Goal: Use online tool/utility: Utilize a website feature to perform a specific function

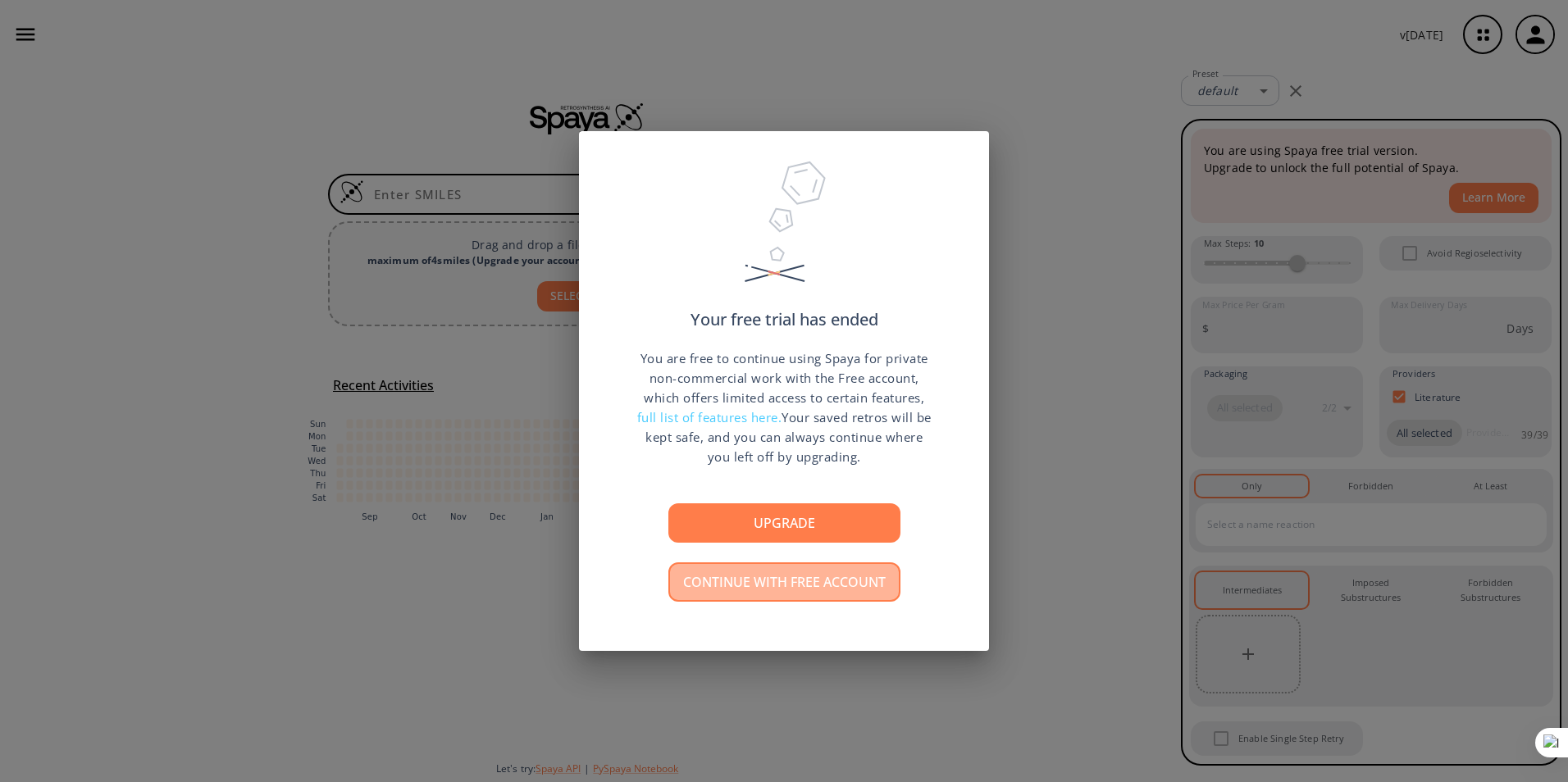
click at [808, 588] on button "Continue with free account" at bounding box center [785, 581] width 233 height 39
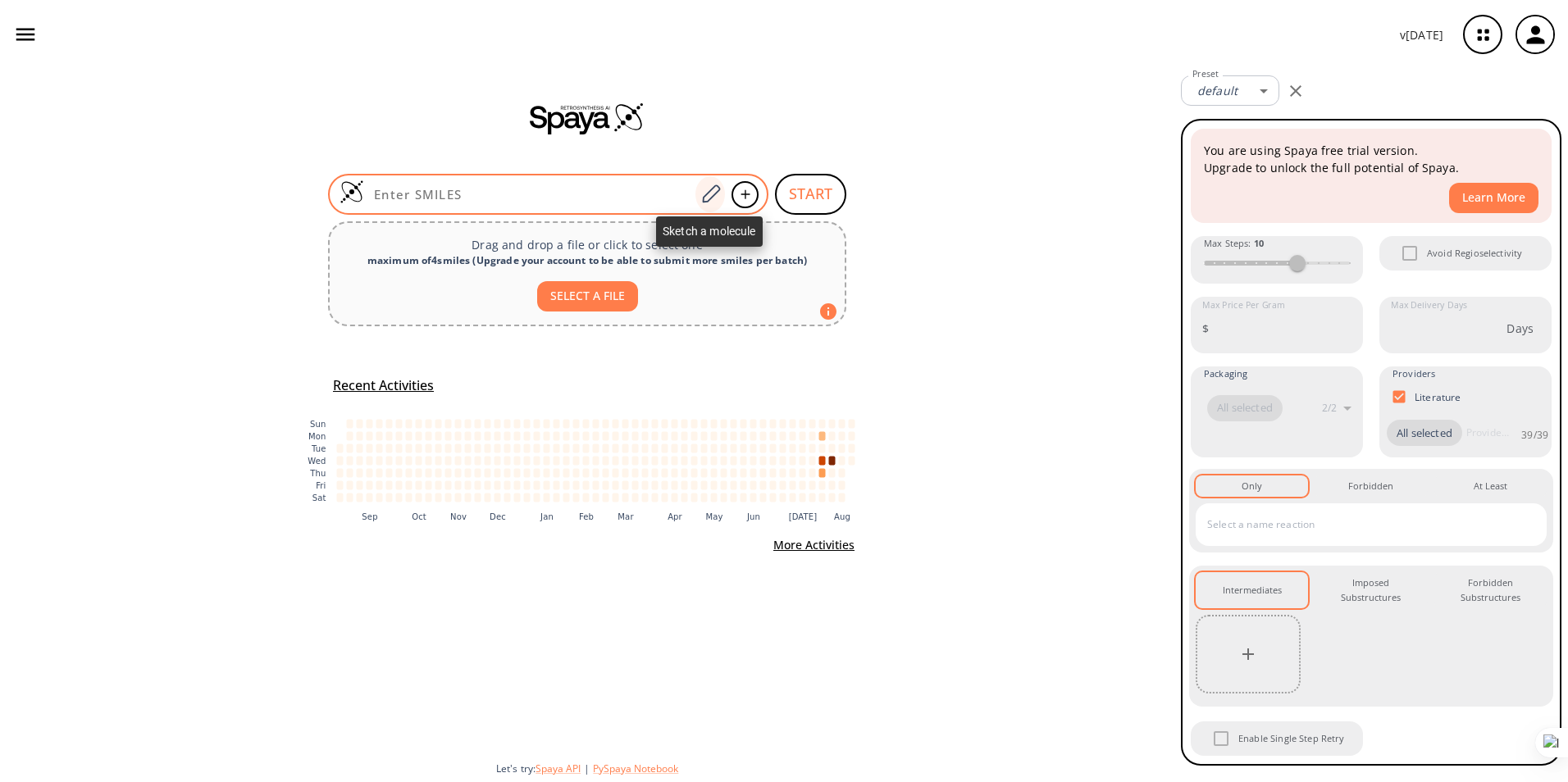
click at [706, 193] on icon at bounding box center [710, 193] width 22 height 21
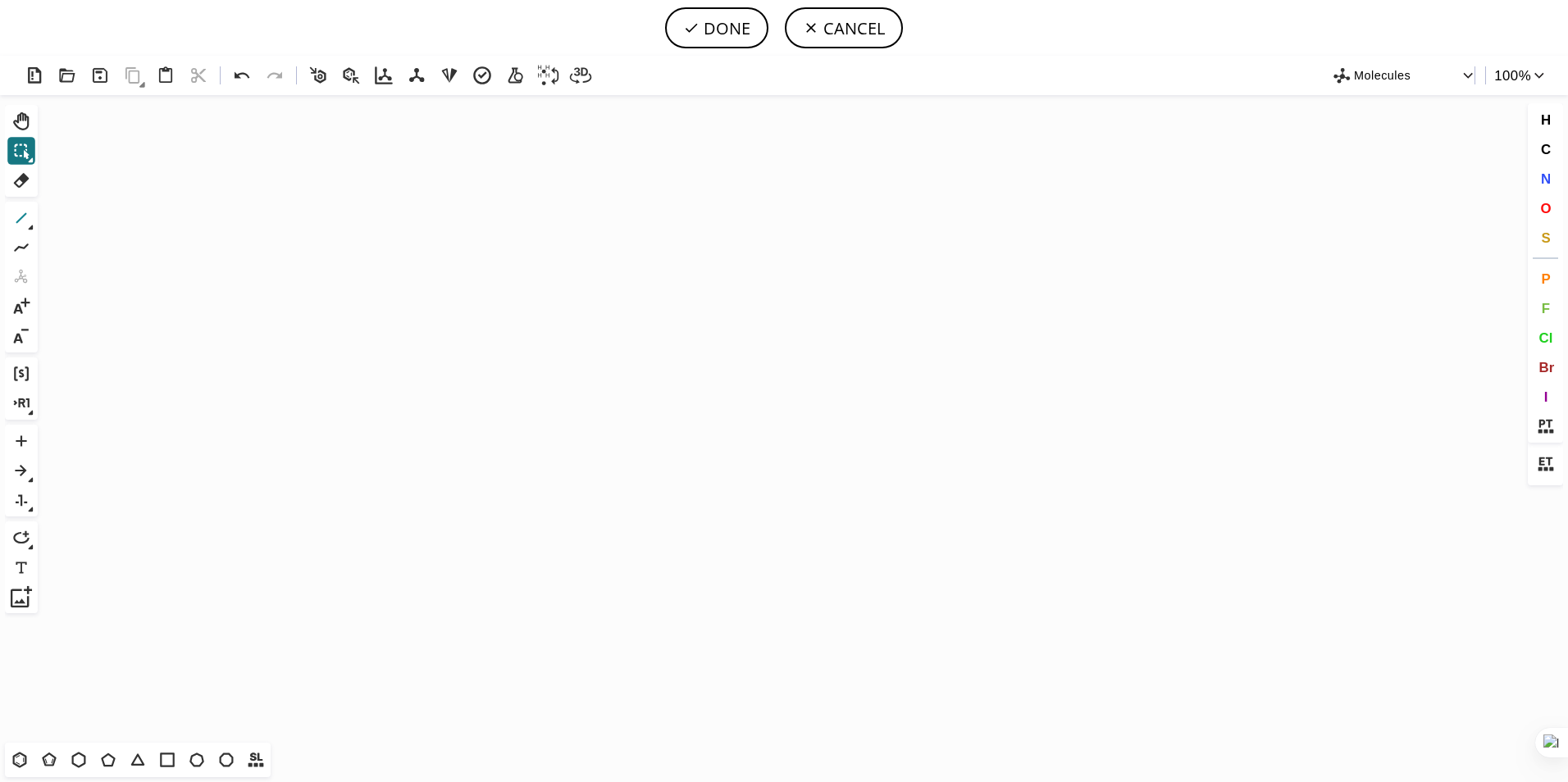
click at [21, 218] on icon at bounding box center [22, 219] width 11 height 11
click at [610, 360] on icon "Created with [PERSON_NAME] 2.3.0" at bounding box center [784, 419] width 1480 height 648
drag, startPoint x: 640, startPoint y: 345, endPoint x: 675, endPoint y: 330, distance: 38.1
click at [16, 757] on icon at bounding box center [19, 759] width 21 height 21
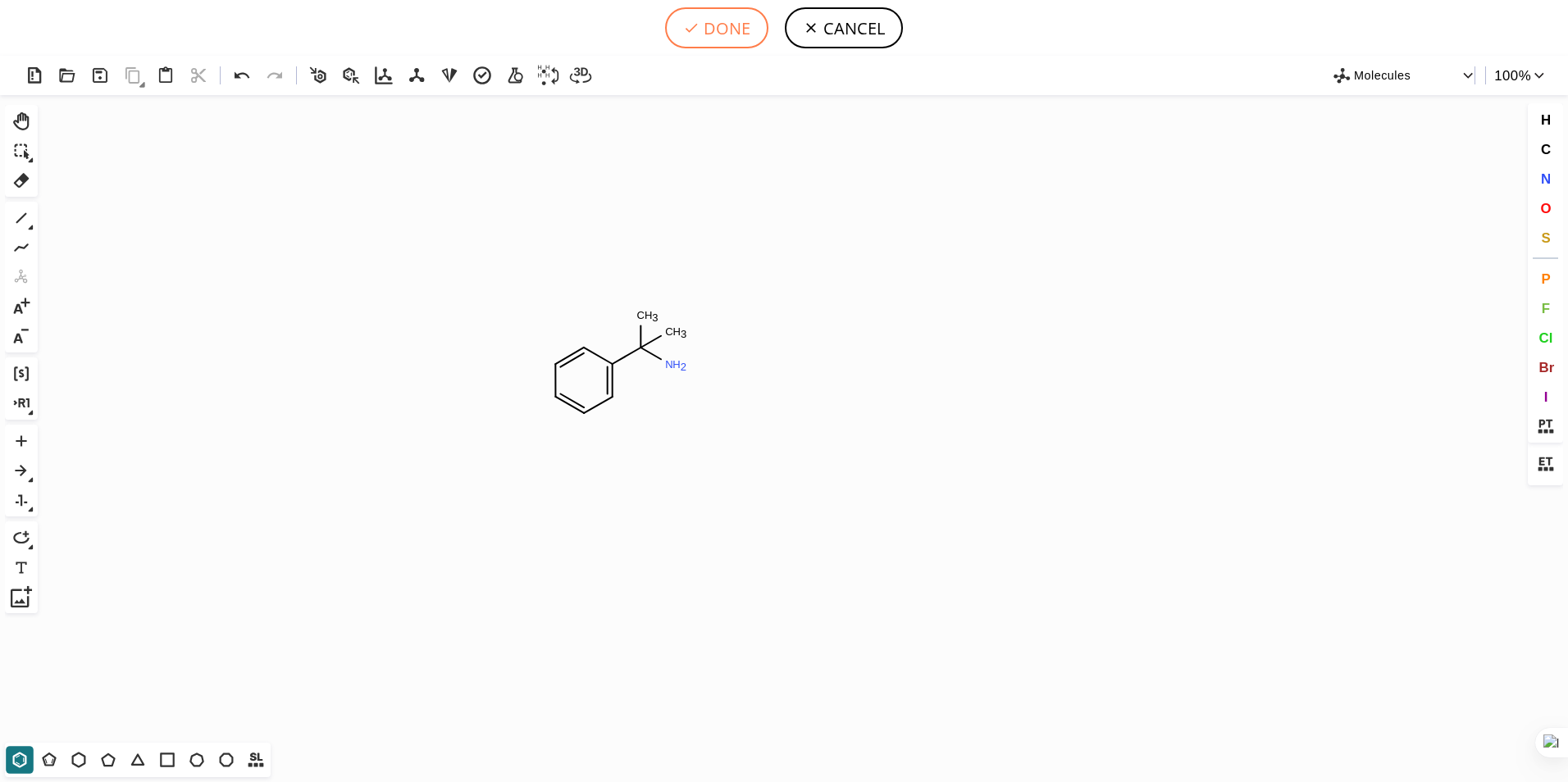
click at [706, 20] on button "DONE" at bounding box center [717, 27] width 104 height 41
type input "C1(C=CC=CC=1)C(C)(C)N"
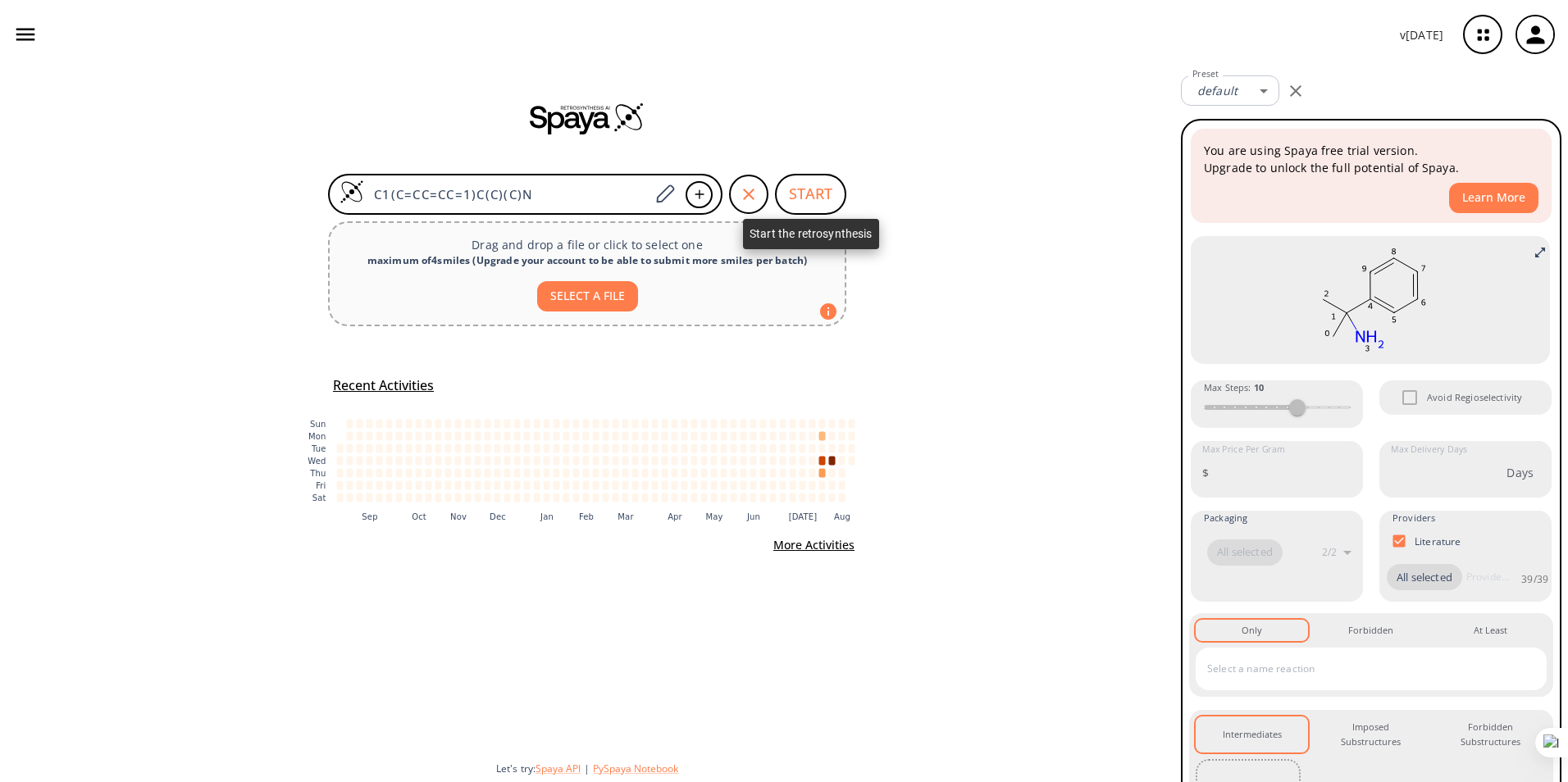
click at [819, 187] on button "START" at bounding box center [810, 193] width 72 height 41
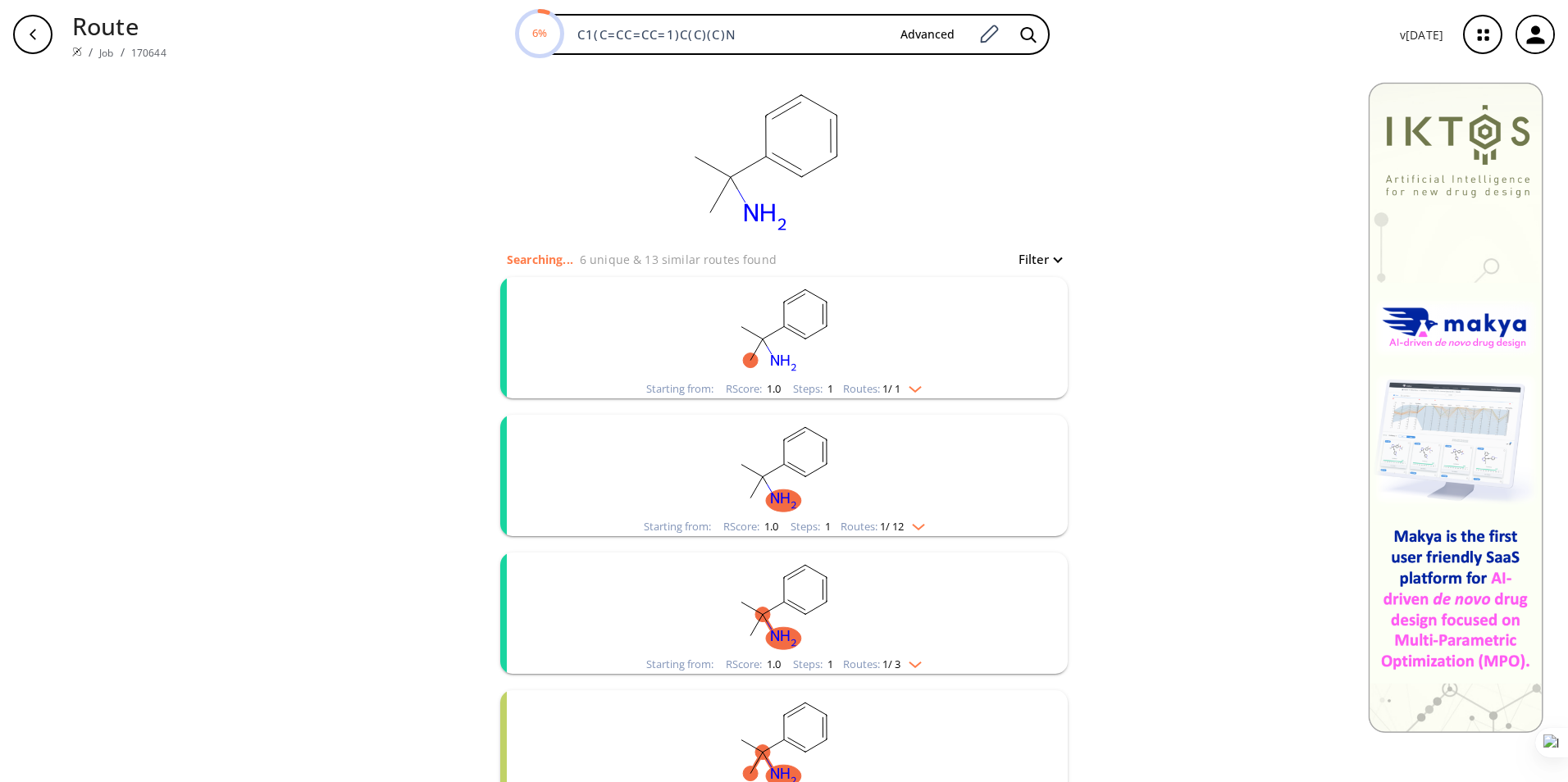
click at [886, 598] on rect "clusters" at bounding box center [784, 604] width 427 height 103
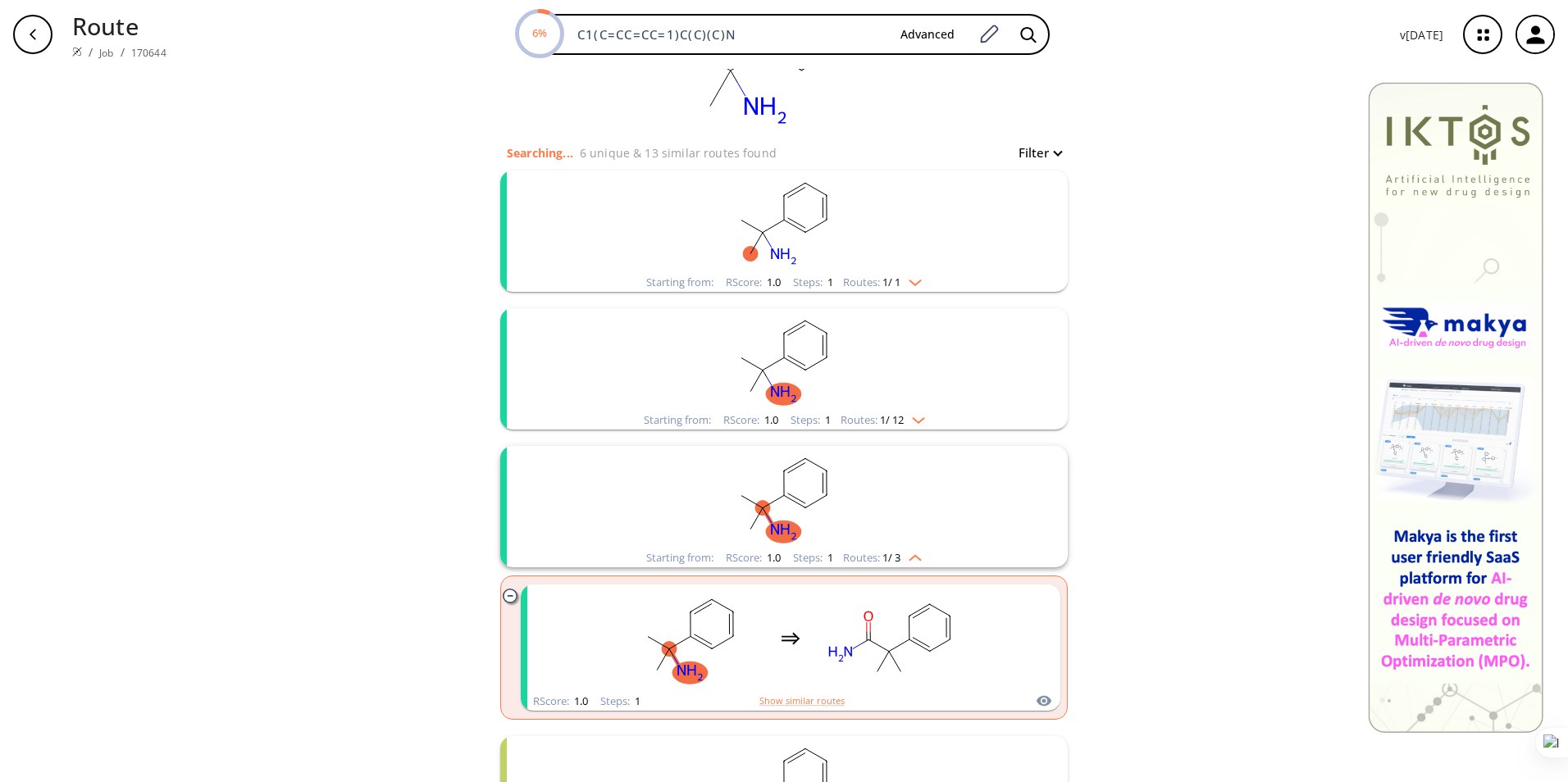
scroll to position [410, 0]
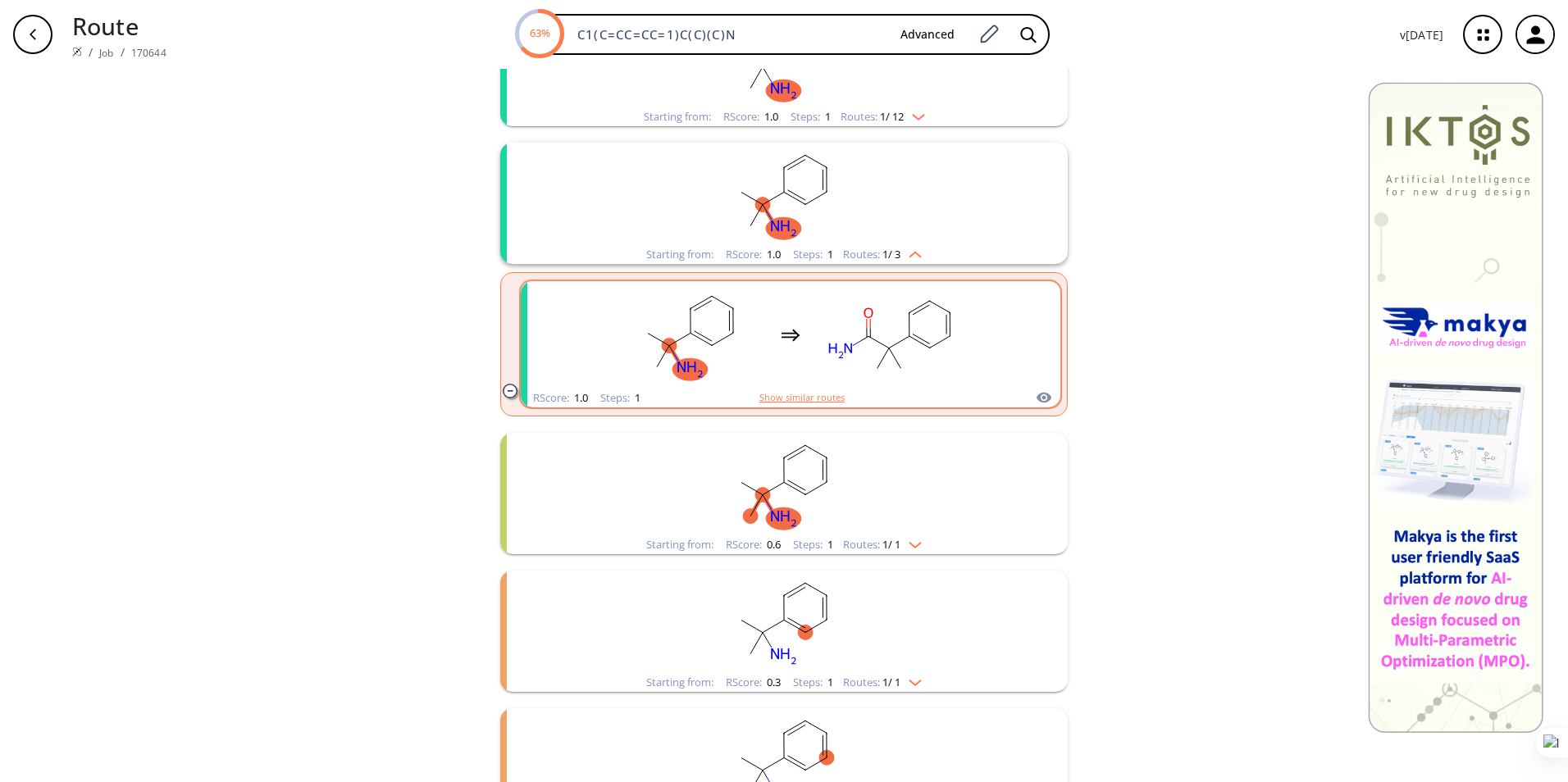
click at [802, 402] on button "Show similar routes" at bounding box center [802, 398] width 85 height 15
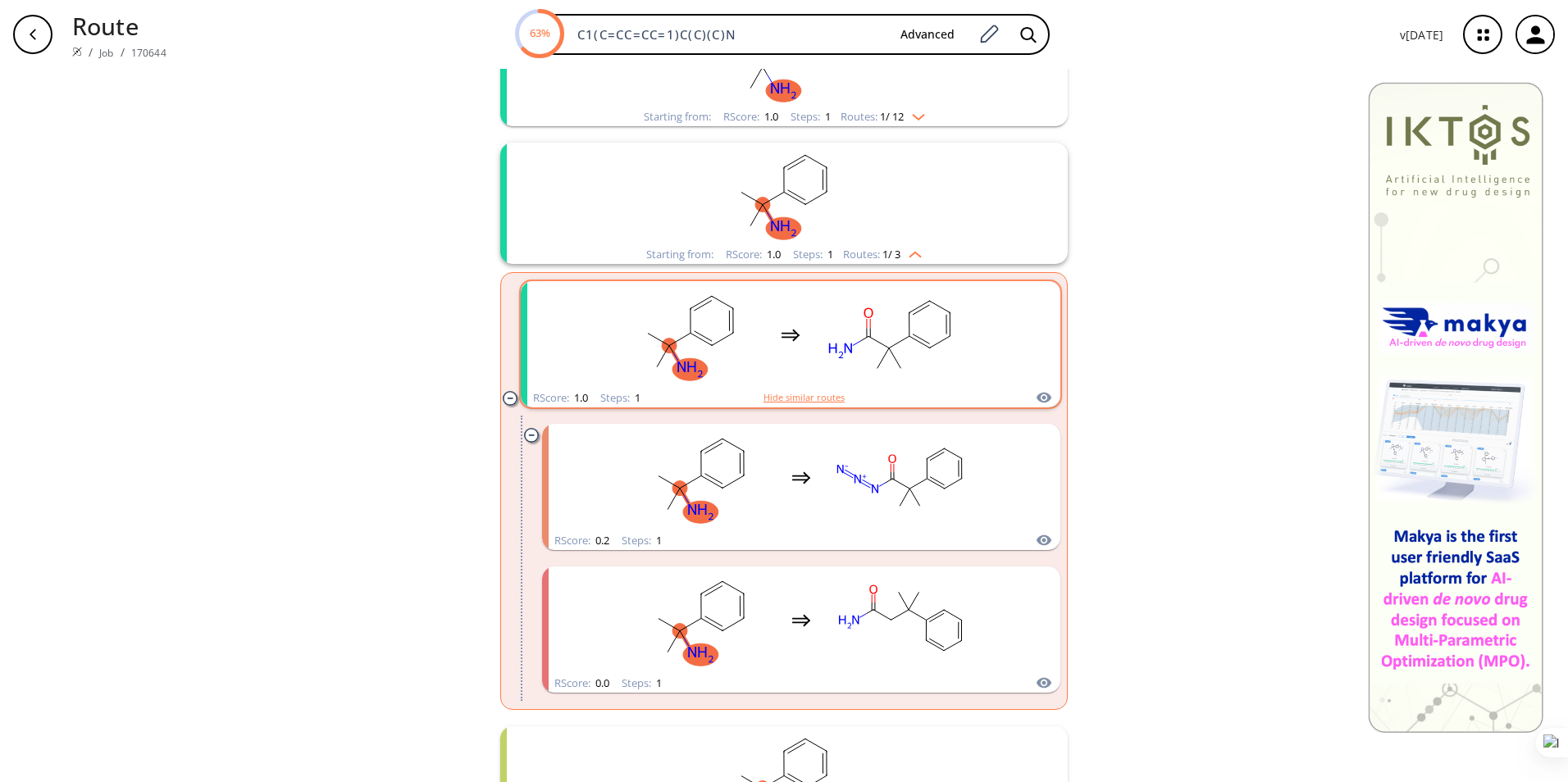
click at [809, 397] on button "Hide similar routes" at bounding box center [804, 398] width 81 height 15
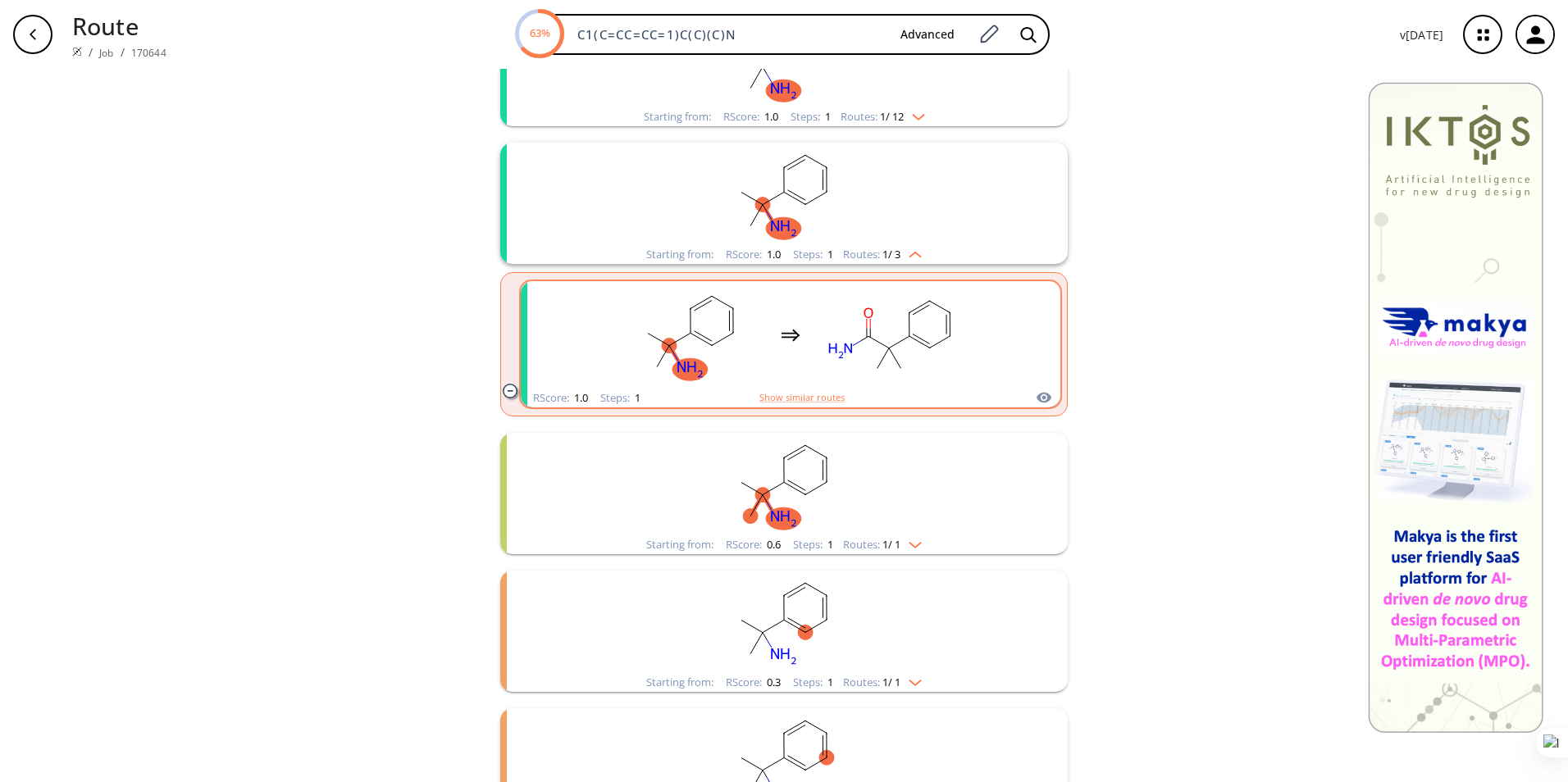
click at [817, 376] on rect "clusters" at bounding box center [890, 334] width 148 height 103
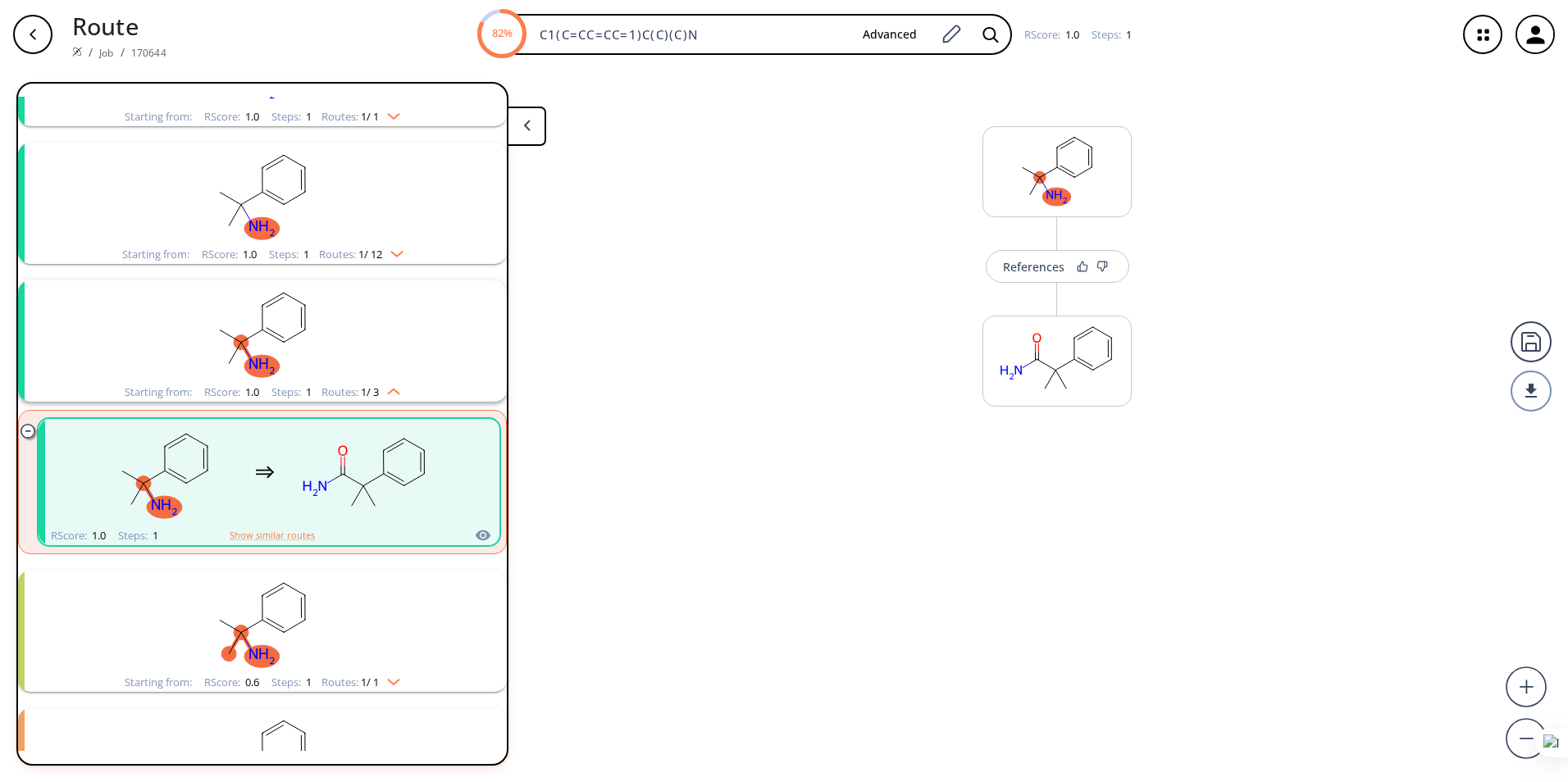
scroll to position [313, 0]
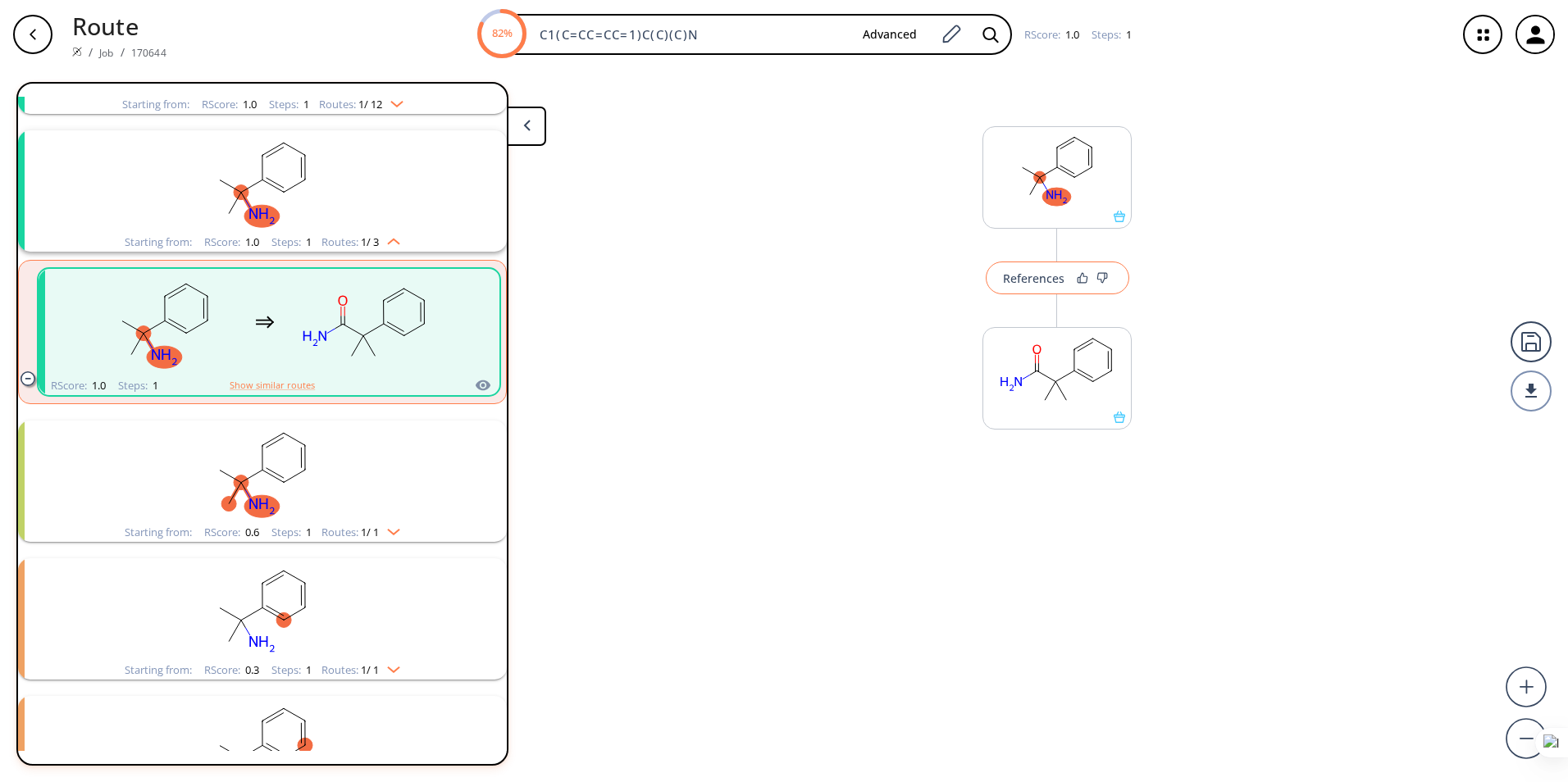
click at [1027, 283] on div "References" at bounding box center [1034, 279] width 62 height 11
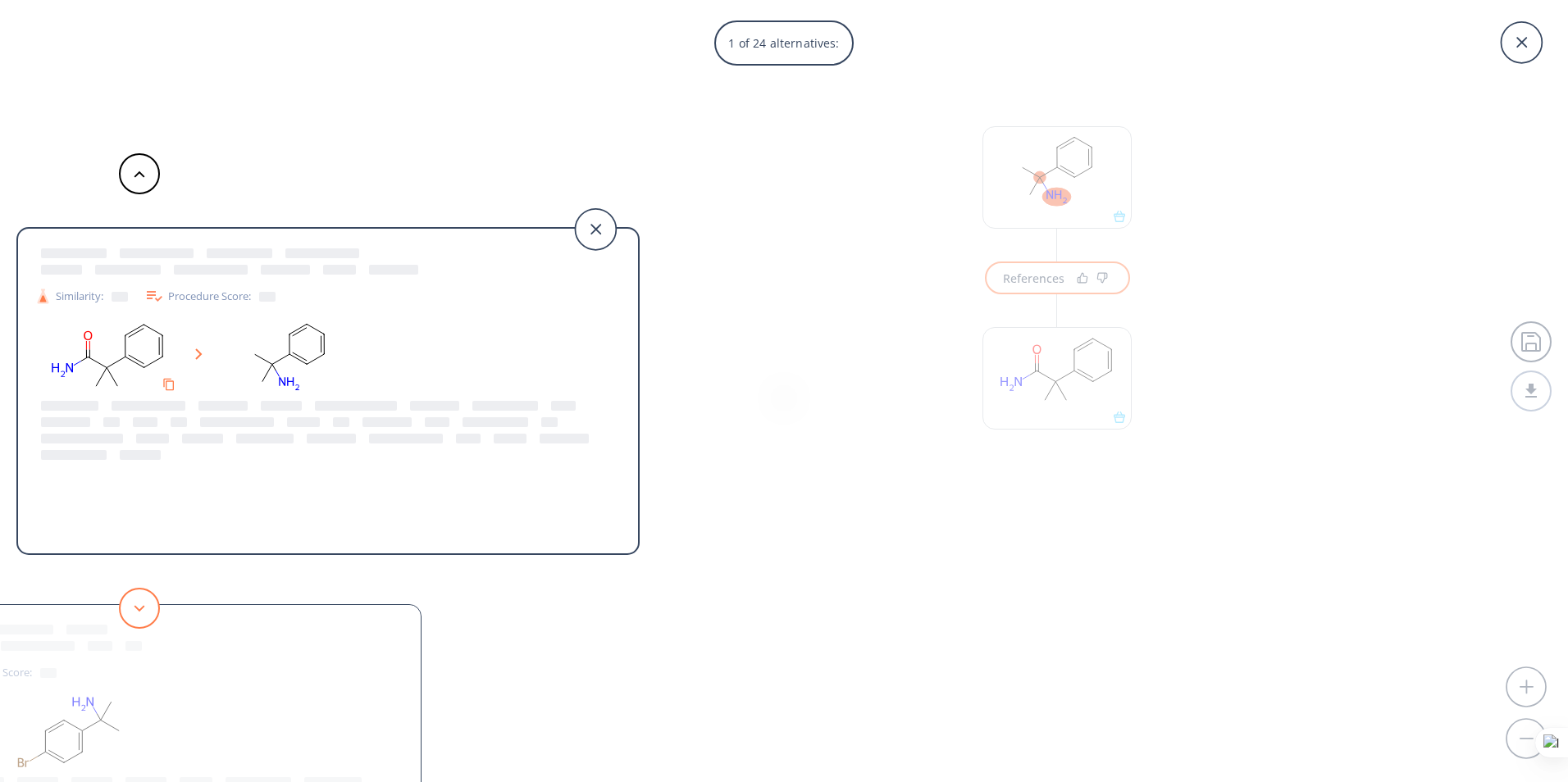
click at [150, 610] on button at bounding box center [139, 608] width 41 height 41
click at [411, 448] on div at bounding box center [328, 431] width 588 height 65
click at [127, 613] on button at bounding box center [139, 608] width 41 height 41
